Goal: Task Accomplishment & Management: Manage account settings

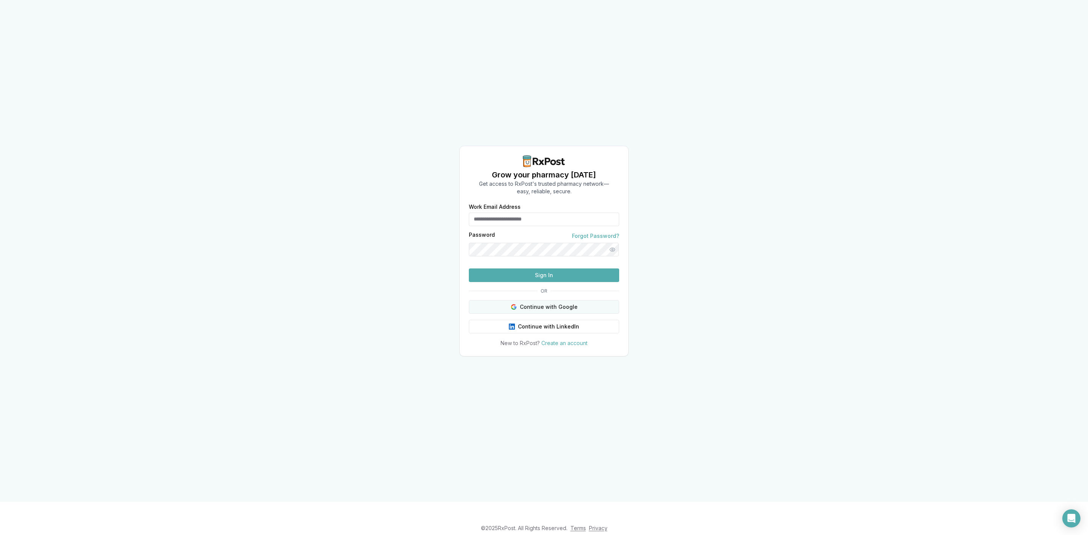
type input "**********"
click at [602, 314] on button "Continue with Google" at bounding box center [544, 307] width 150 height 14
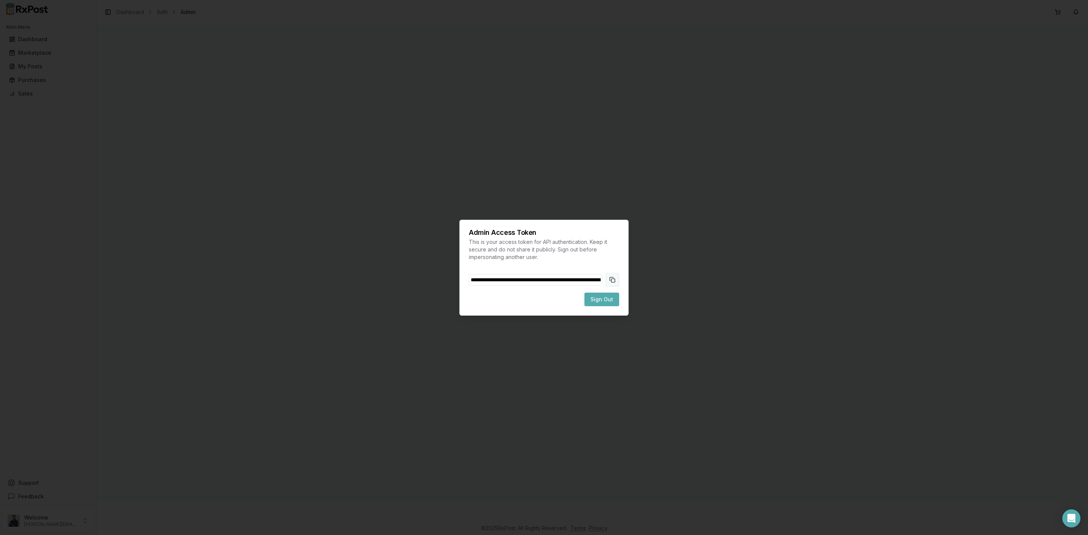
click at [612, 283] on button "Copy token to clipboard" at bounding box center [613, 280] width 14 height 14
click at [607, 299] on span "Sign Out" at bounding box center [601, 300] width 23 height 8
